Goal: Information Seeking & Learning: Learn about a topic

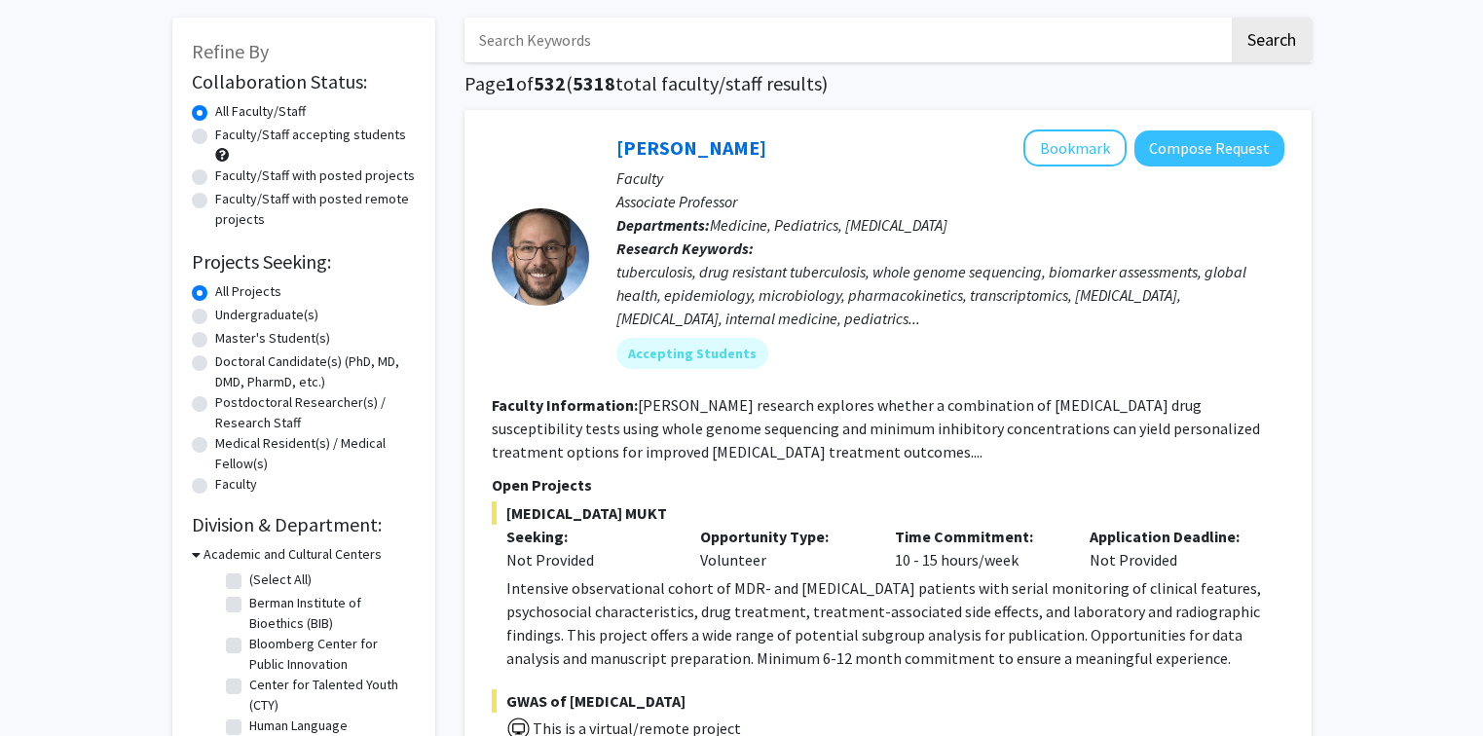
scroll to position [93, 0]
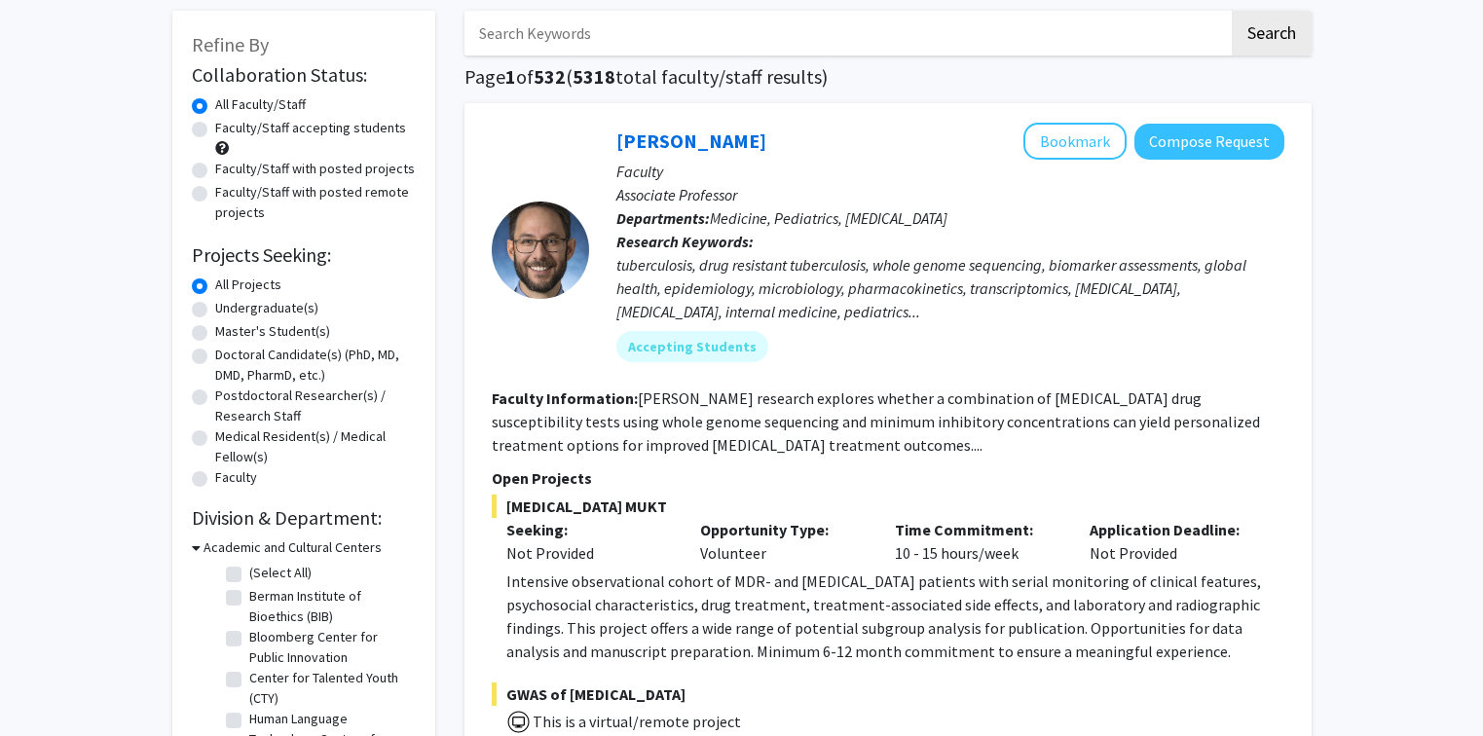
click at [215, 310] on label "Undergraduate(s)" at bounding box center [266, 308] width 103 height 20
click at [215, 310] on input "Undergraduate(s)" at bounding box center [221, 304] width 13 height 13
radio input "true"
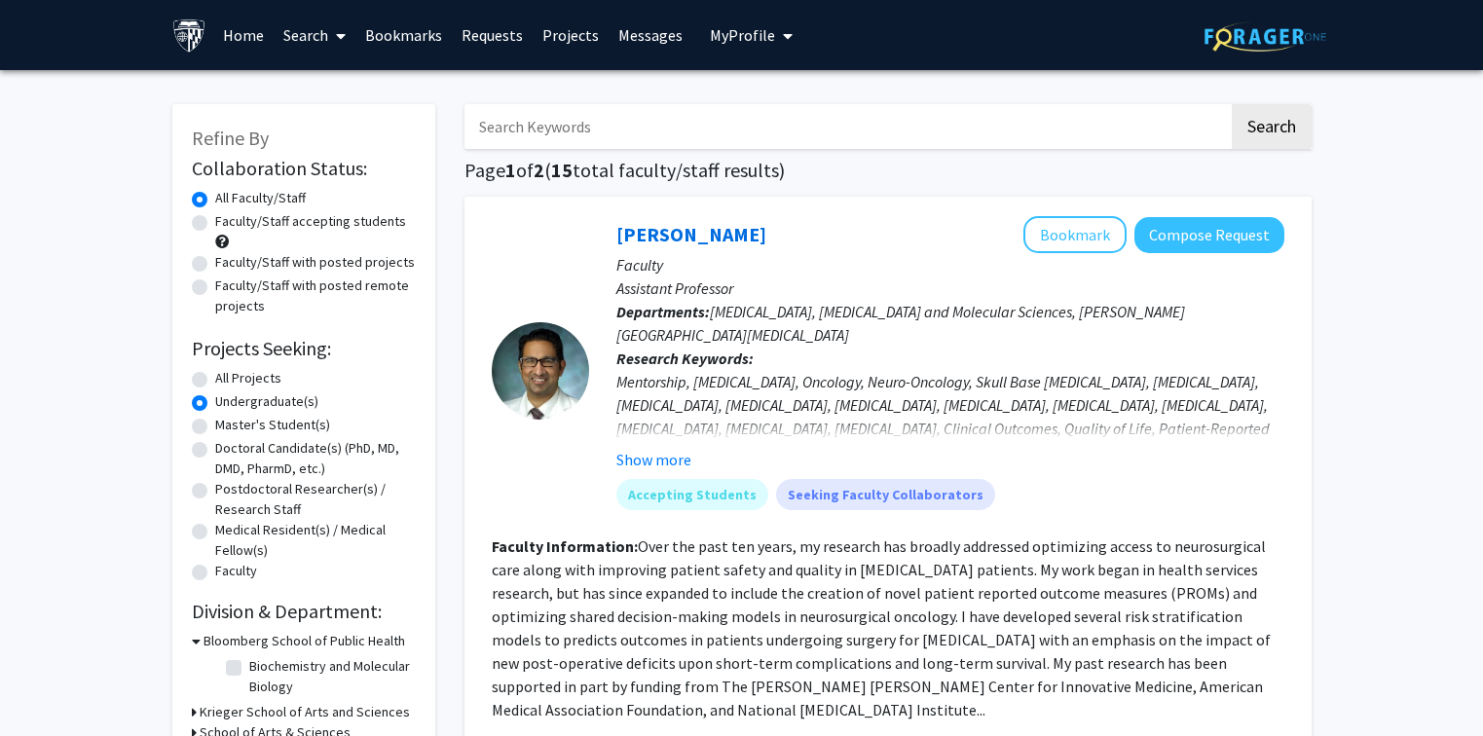
click at [215, 257] on label "Faculty/Staff with posted projects" at bounding box center [315, 262] width 200 height 20
click at [215, 257] on input "Faculty/Staff with posted projects" at bounding box center [221, 258] width 13 height 13
radio input "true"
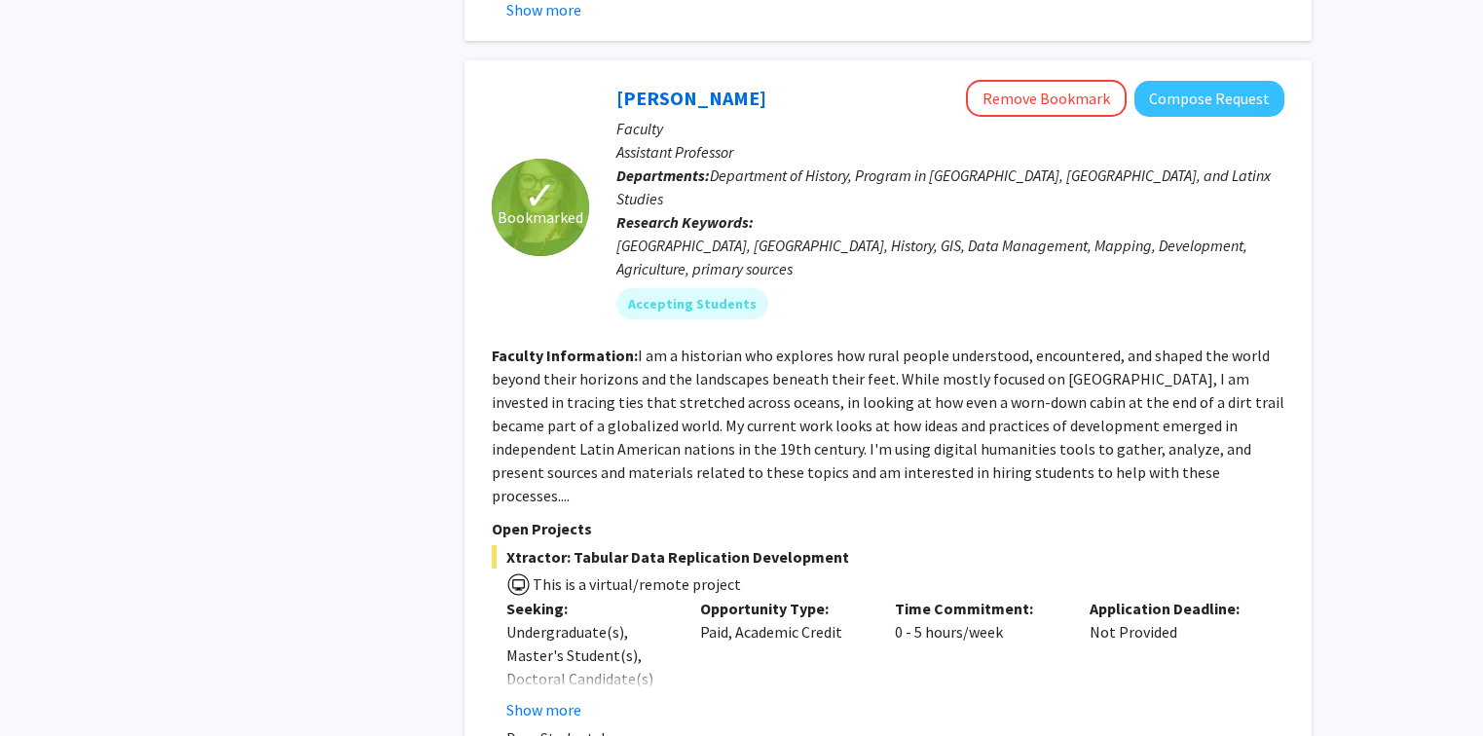
scroll to position [4724, 0]
click at [558, 696] on button "Show more" at bounding box center [543, 707] width 75 height 23
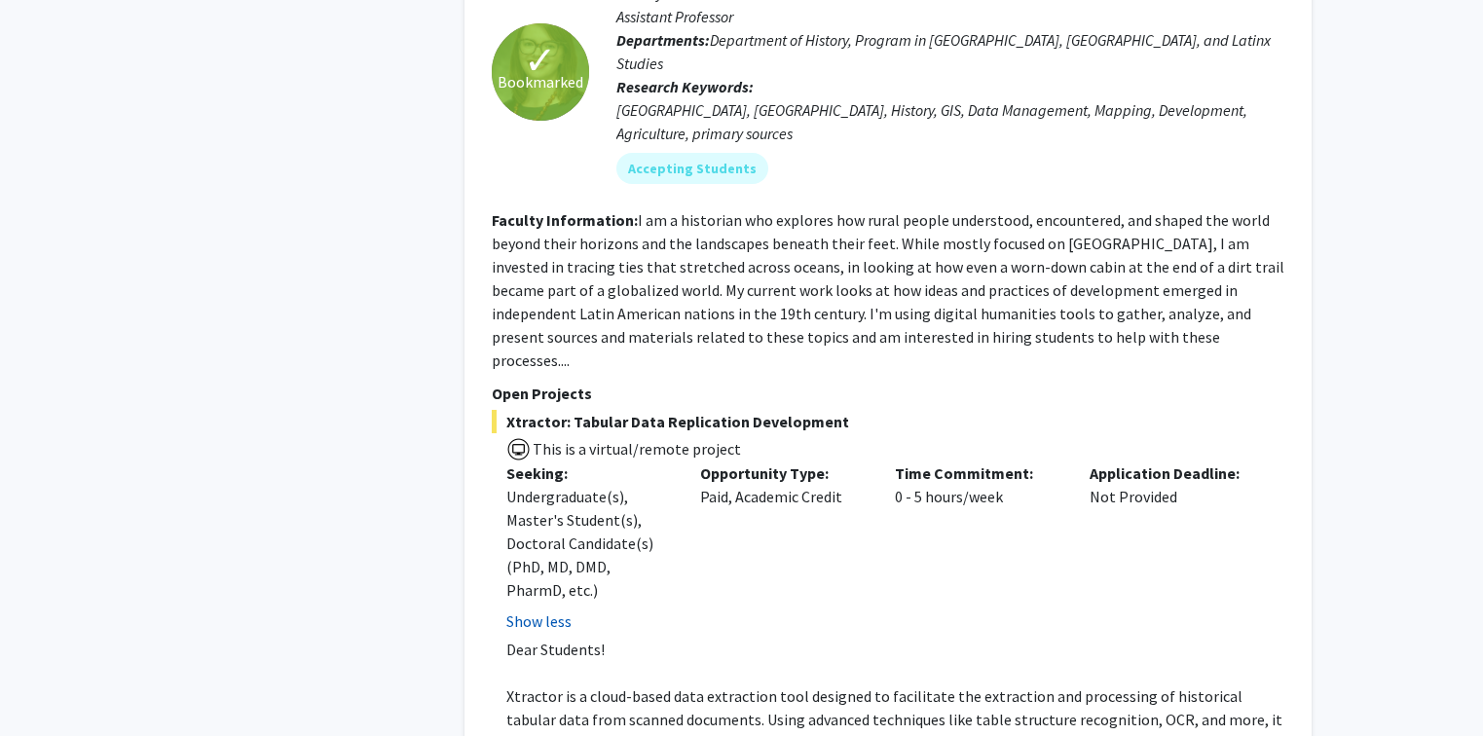
scroll to position [4875, 0]
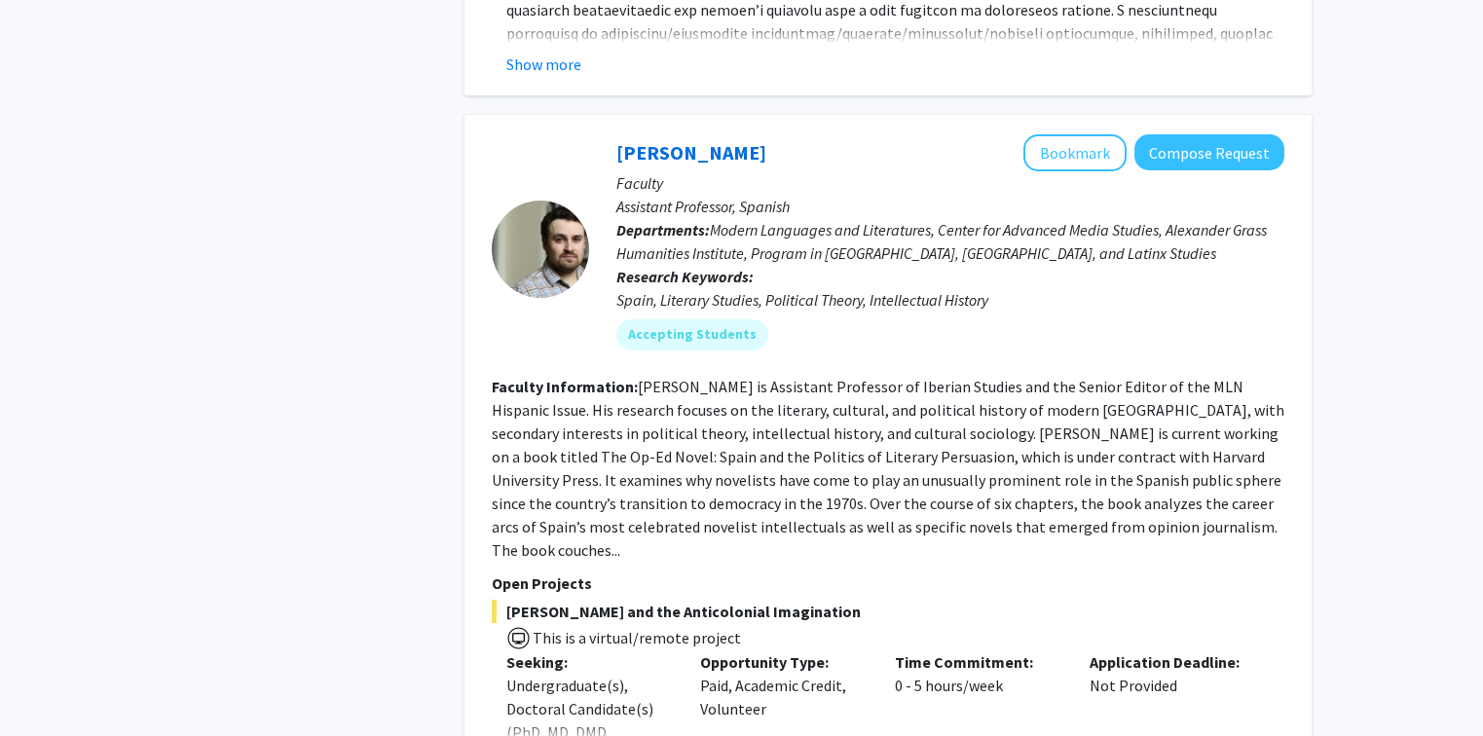
scroll to position [6976, 0]
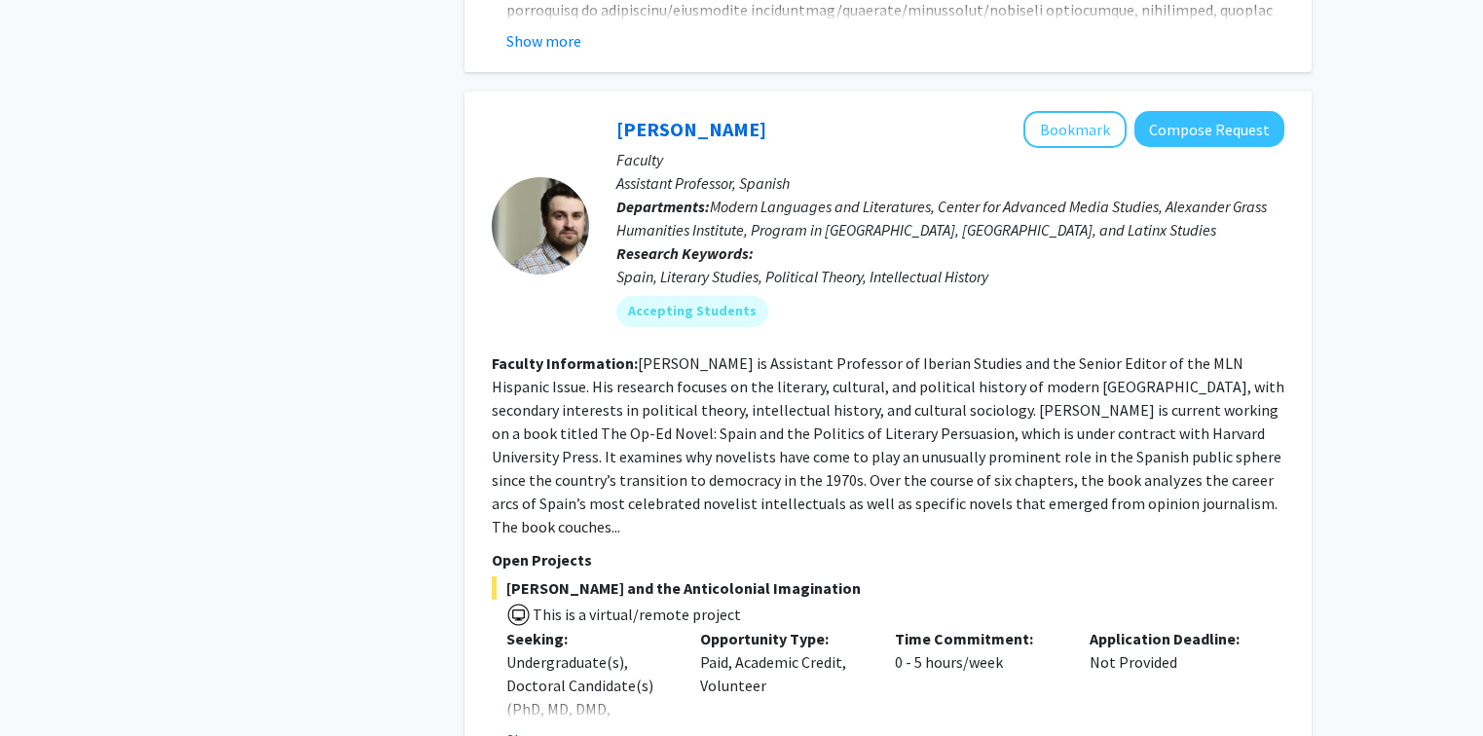
click at [551, 728] on button "Show more" at bounding box center [543, 739] width 75 height 23
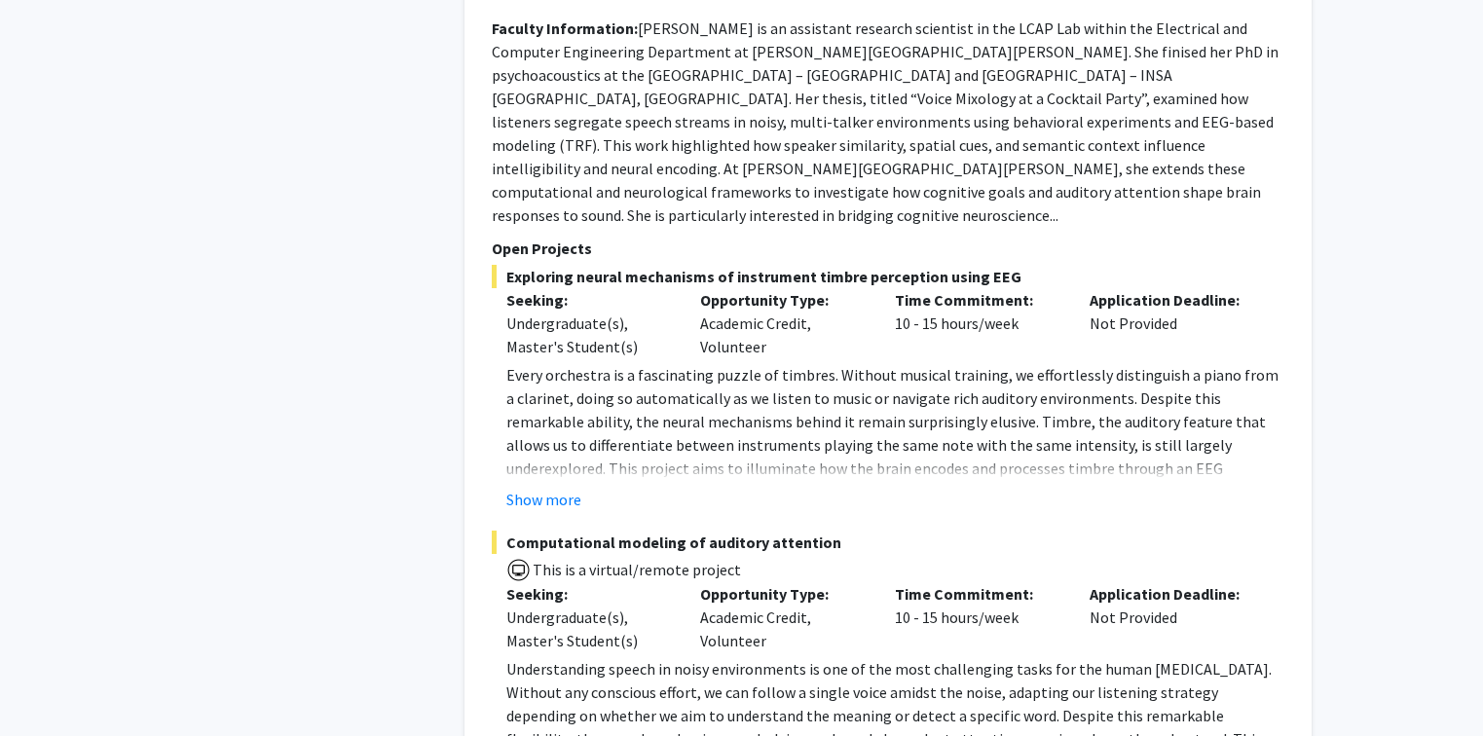
scroll to position [9293, 0]
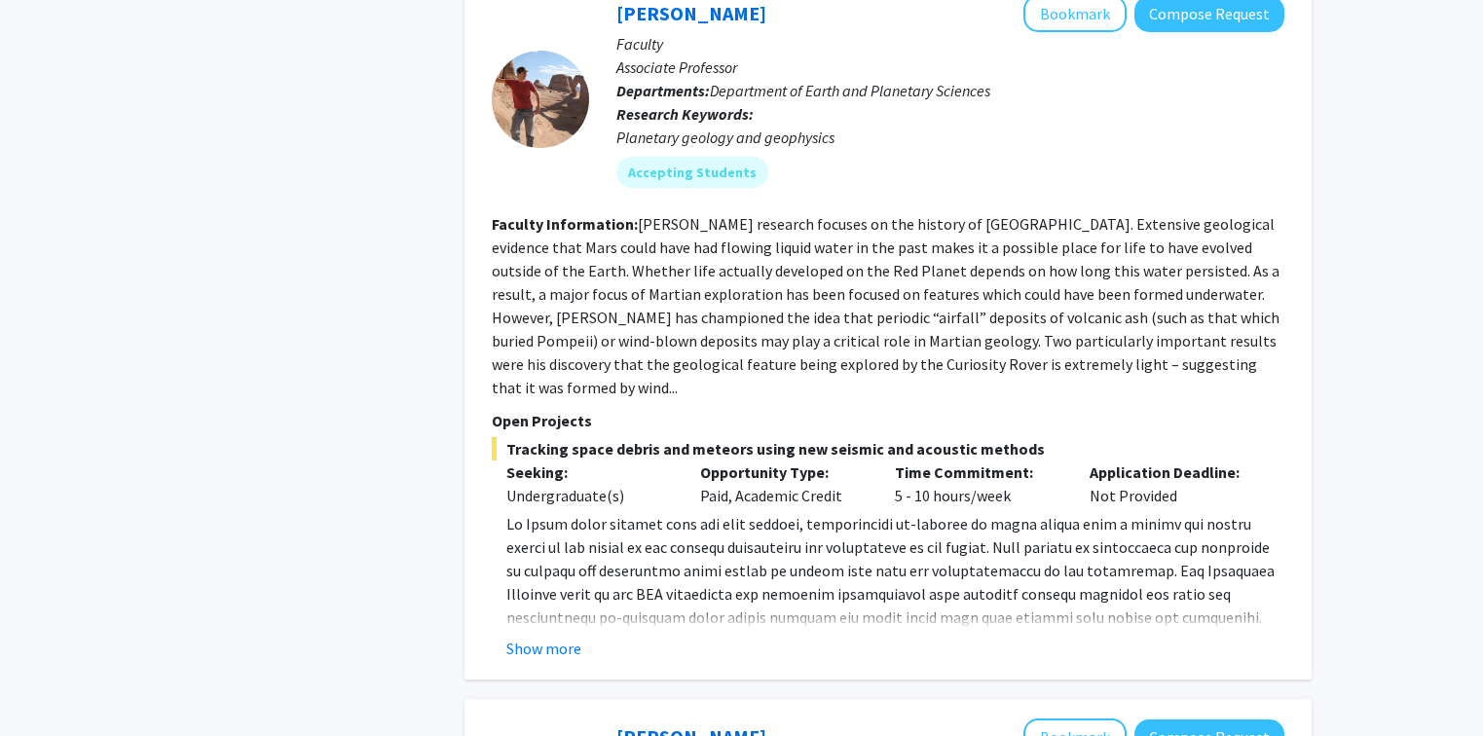
scroll to position [992, 0]
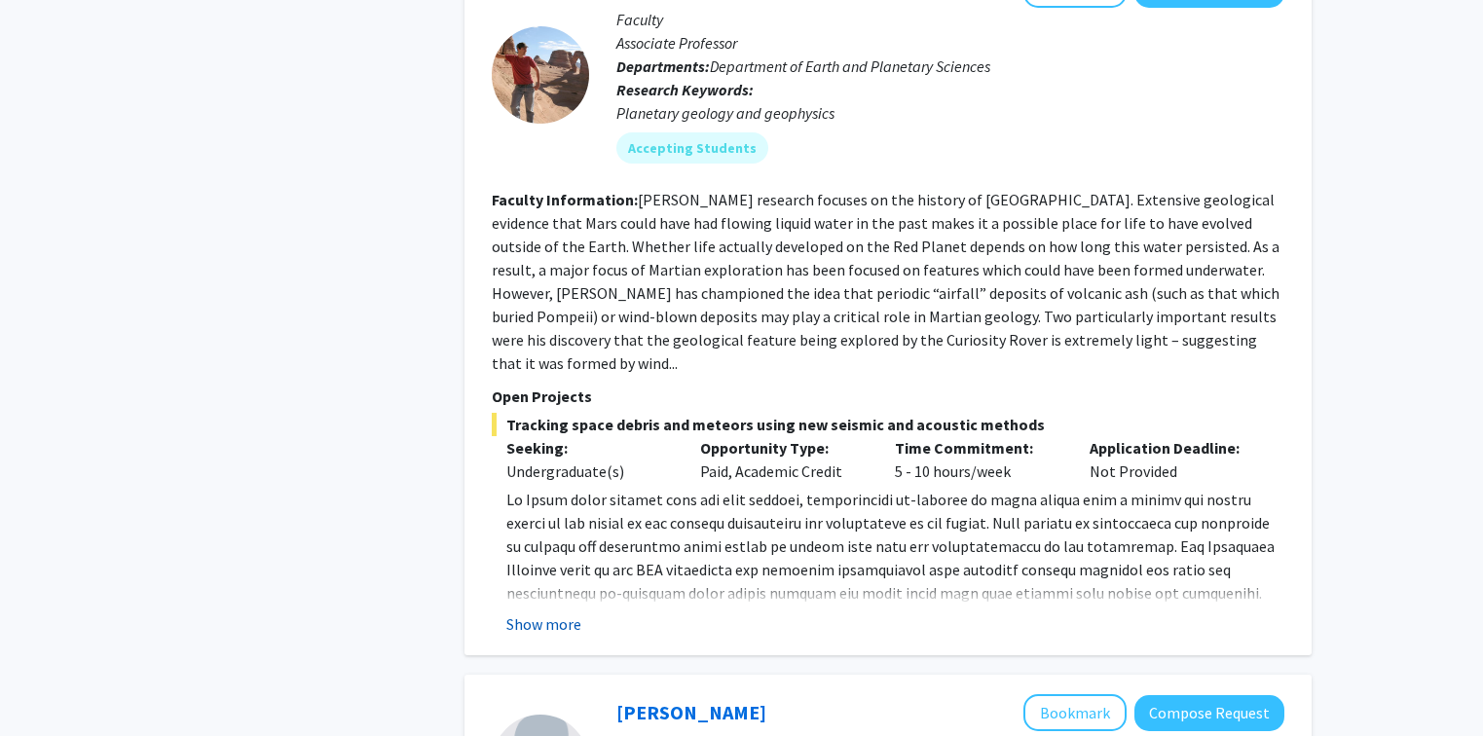
click at [575, 612] on button "Show more" at bounding box center [543, 623] width 75 height 23
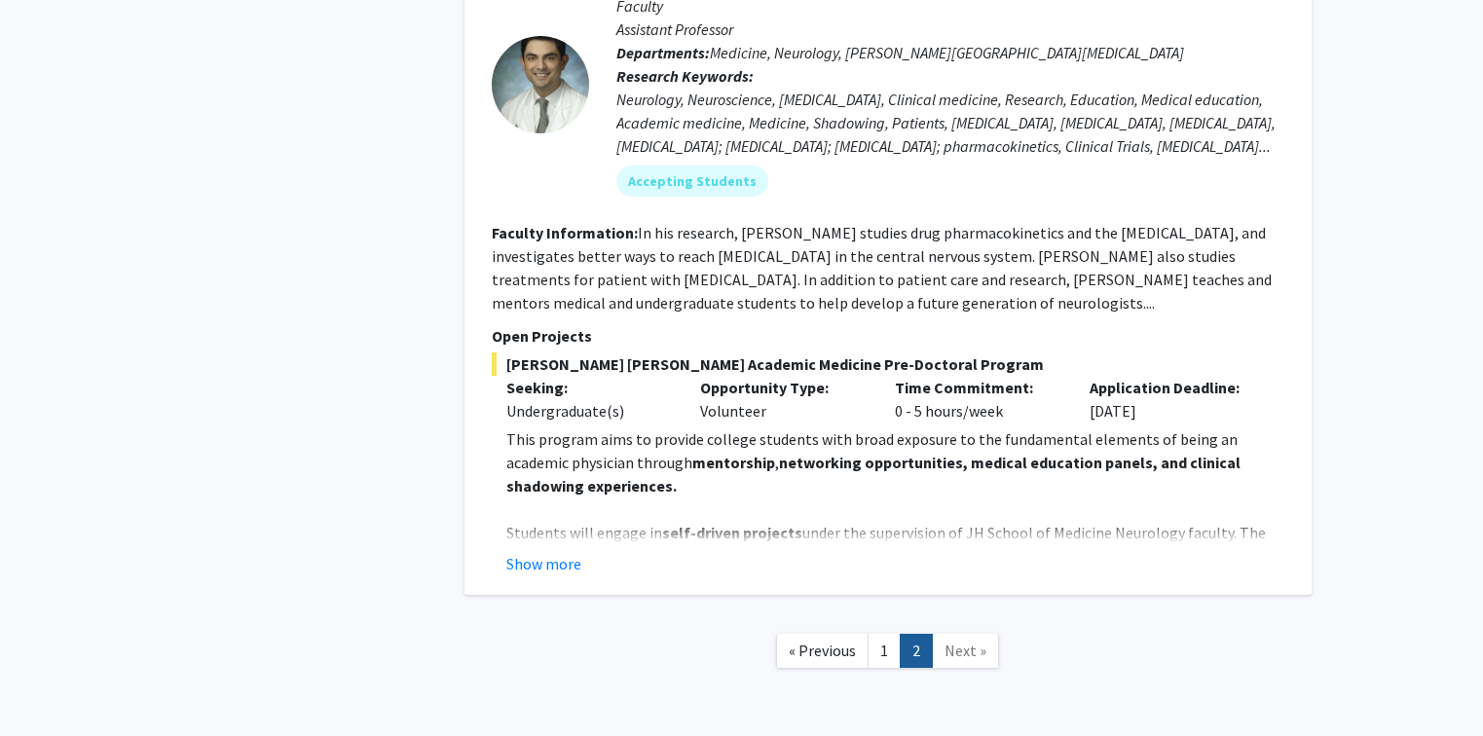
scroll to position [3079, 0]
